Goal: Task Accomplishment & Management: Use online tool/utility

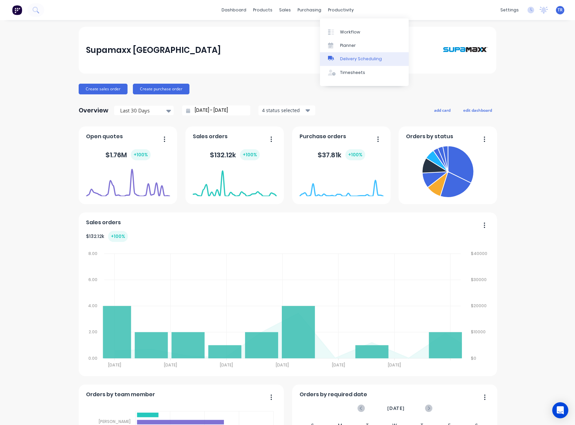
click at [374, 62] on div "Delivery Scheduling" at bounding box center [361, 59] width 42 height 6
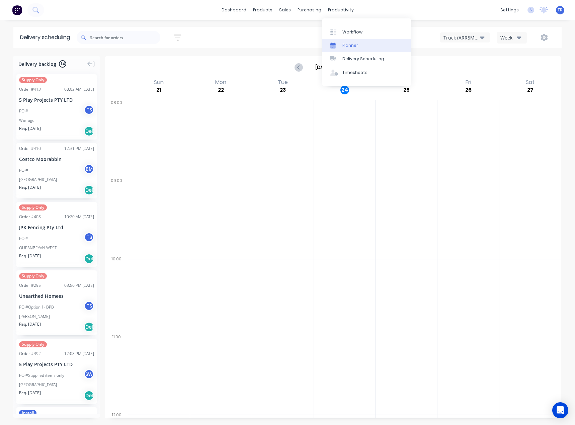
click at [340, 42] on link "Planner" at bounding box center [366, 45] width 89 height 13
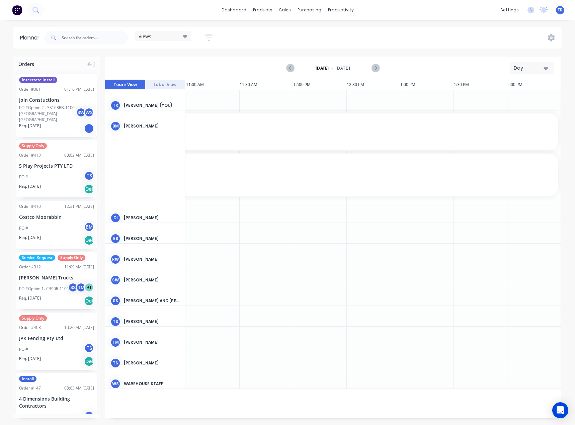
scroll to position [0, 481]
click at [64, 152] on div "08:02 AM [DATE]" at bounding box center [79, 155] width 30 height 6
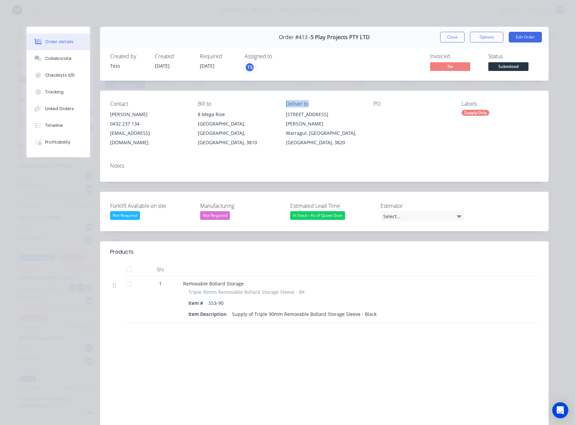
drag, startPoint x: 284, startPoint y: 104, endPoint x: 311, endPoint y: 100, distance: 28.1
click at [311, 100] on div "Contact [PERSON_NAME] [PHONE_NUMBER] [EMAIL_ADDRESS][DOMAIN_NAME] Bill to [GEOG…" at bounding box center [324, 124] width 449 height 67
click at [450, 34] on button "Close" at bounding box center [452, 37] width 24 height 11
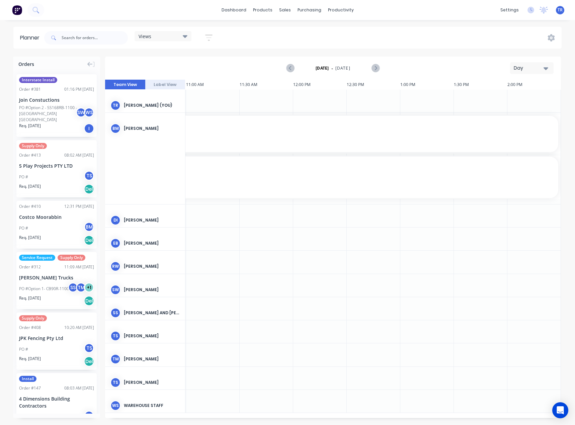
click at [157, 37] on div "Views" at bounding box center [163, 36] width 49 height 6
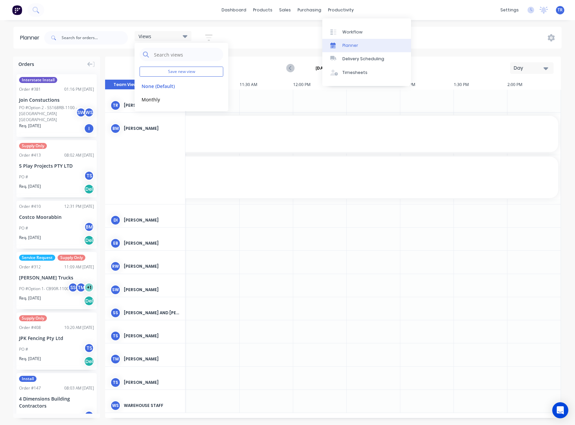
click at [343, 51] on link "Planner" at bounding box center [366, 45] width 89 height 13
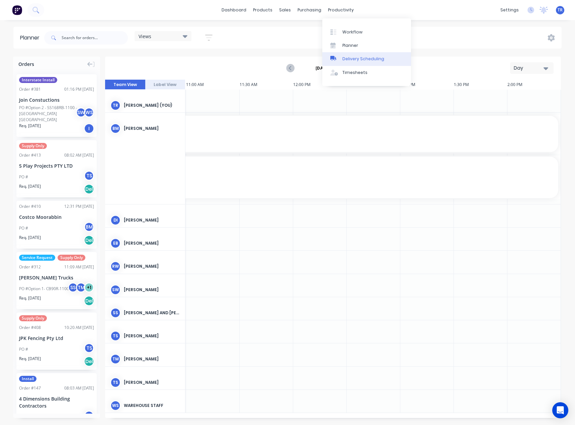
click at [348, 58] on div "Delivery Scheduling" at bounding box center [363, 59] width 42 height 6
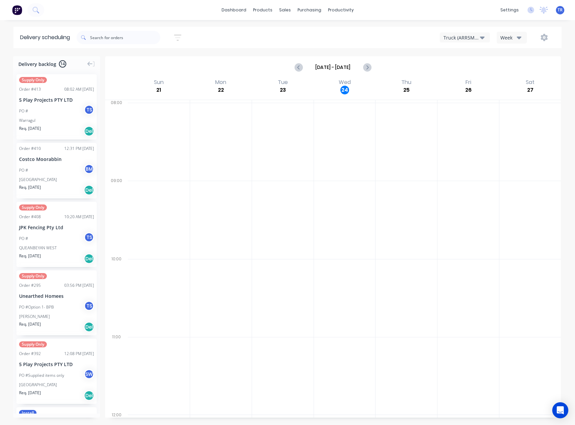
click at [51, 238] on div "PO # T S" at bounding box center [56, 238] width 75 height 13
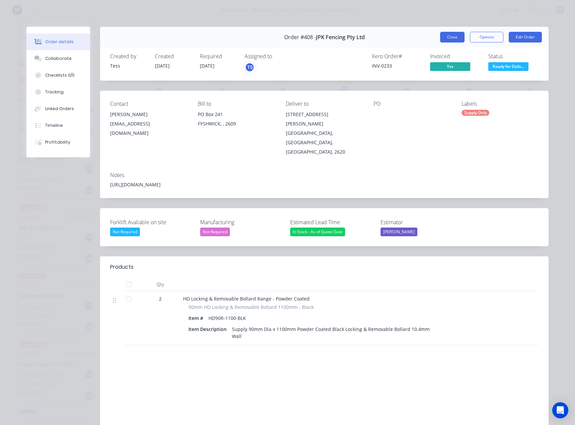
click at [446, 42] on button "Close" at bounding box center [452, 37] width 24 height 11
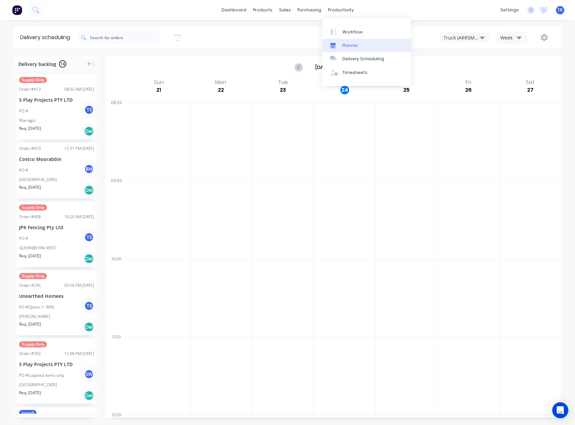
click at [350, 41] on link "Planner" at bounding box center [366, 45] width 89 height 13
